Goal: Navigation & Orientation: Find specific page/section

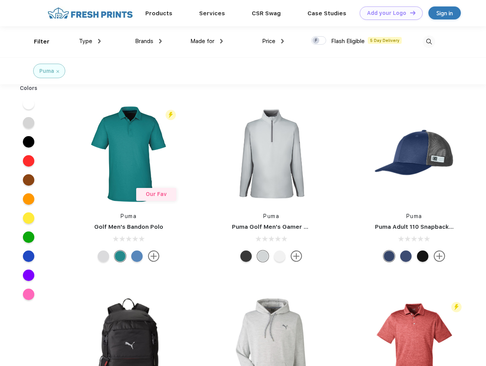
click at [388, 13] on link "Add your Logo Design Tool" at bounding box center [391, 12] width 63 height 13
click at [0, 0] on div "Design Tool" at bounding box center [0, 0] width 0 height 0
click at [409, 13] on link "Add your Logo Design Tool" at bounding box center [391, 12] width 63 height 13
click at [37, 42] on div "Filter" at bounding box center [42, 41] width 16 height 9
click at [90, 41] on span "Type" at bounding box center [85, 41] width 13 height 7
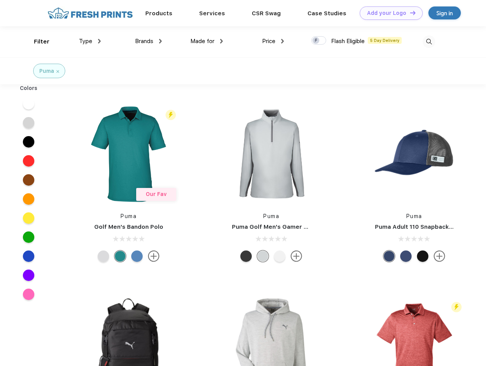
click at [148, 41] on span "Brands" at bounding box center [144, 41] width 18 height 7
click at [207, 41] on span "Made for" at bounding box center [202, 41] width 24 height 7
click at [273, 41] on span "Price" at bounding box center [268, 41] width 13 height 7
click at [319, 41] on div at bounding box center [318, 40] width 15 height 8
click at [316, 41] on input "checkbox" at bounding box center [313, 38] width 5 height 5
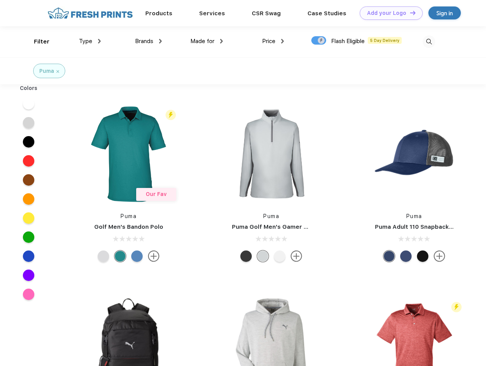
click at [429, 42] on img at bounding box center [429, 41] width 13 height 13
